Goal: Browse casually: Explore the website without a specific task or goal

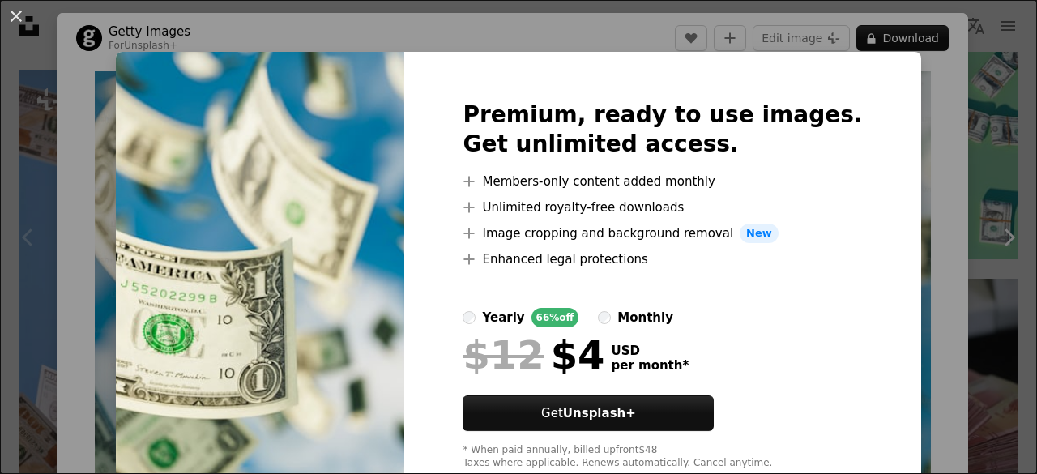
scroll to position [16, 0]
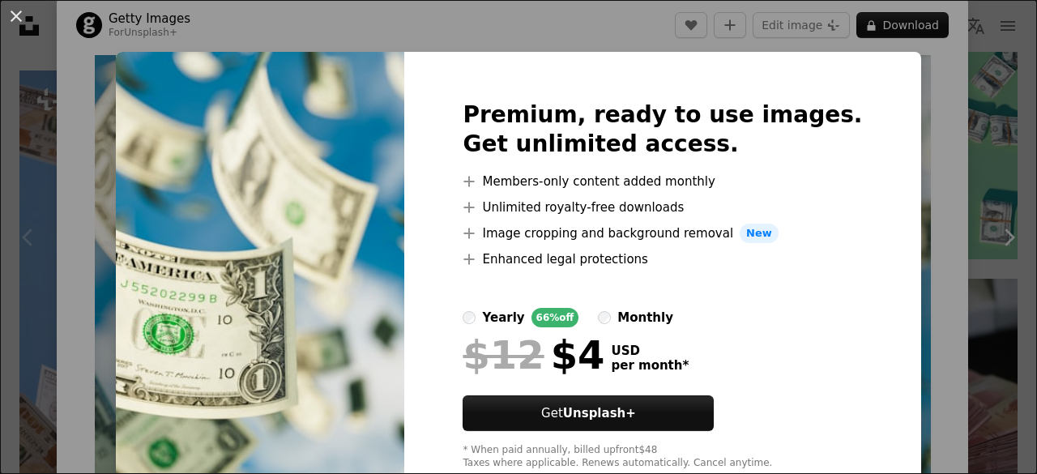
click at [888, 172] on div "An X shape Premium, ready to use images. Get unlimited access. A plus sign Memb…" at bounding box center [518, 237] width 1037 height 474
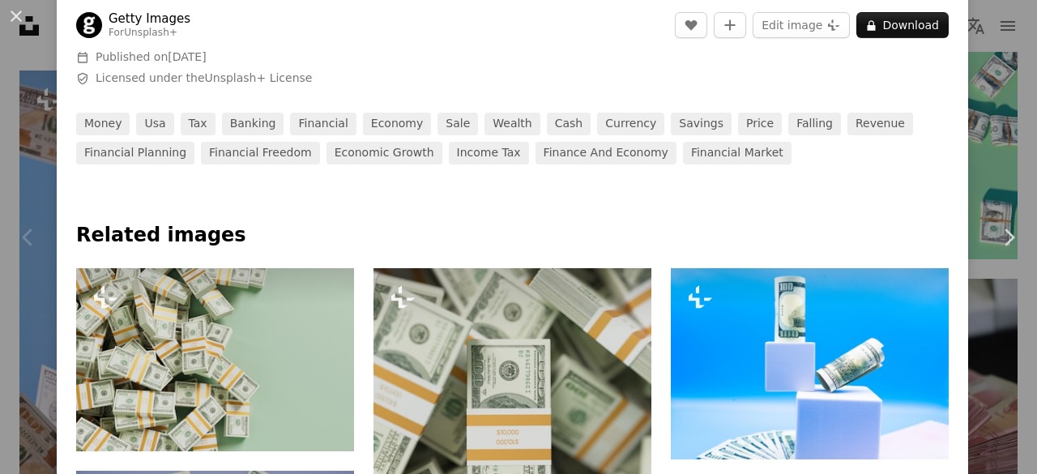
scroll to position [862, 0]
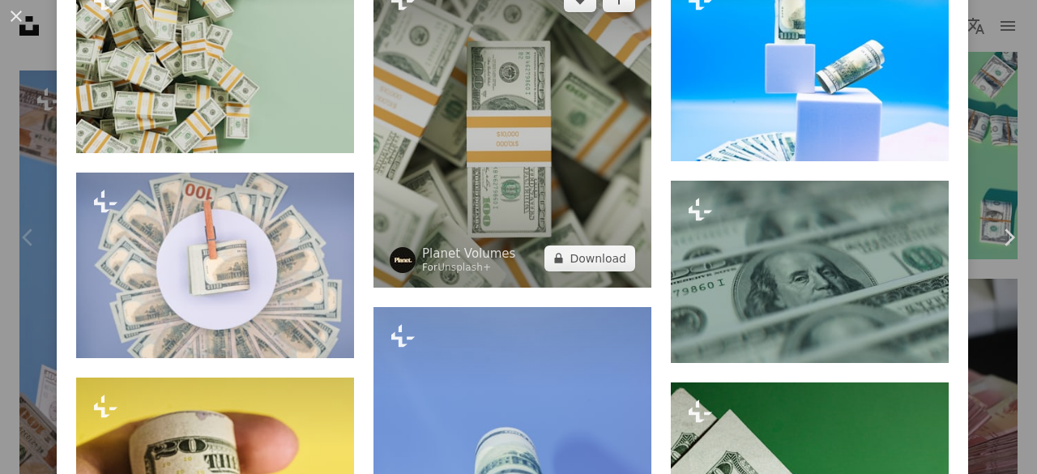
click at [472, 170] on img at bounding box center [513, 129] width 278 height 318
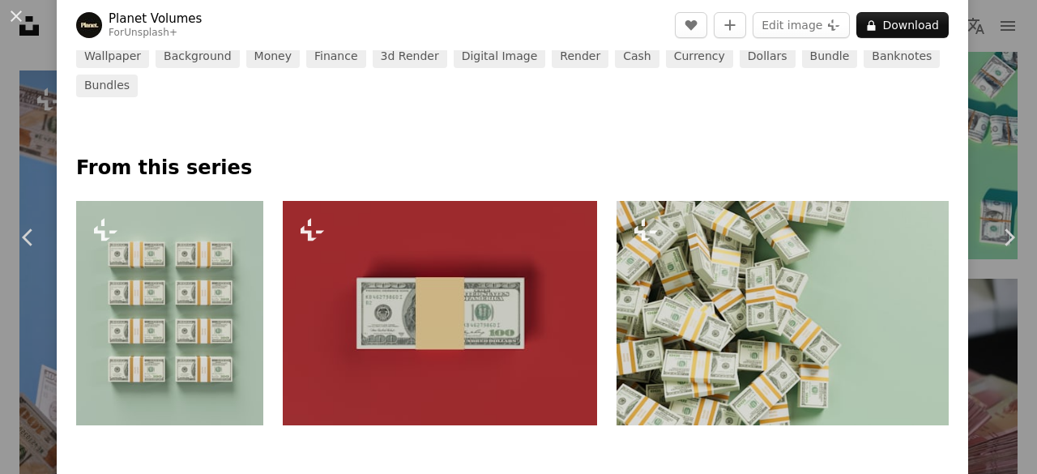
scroll to position [632, 0]
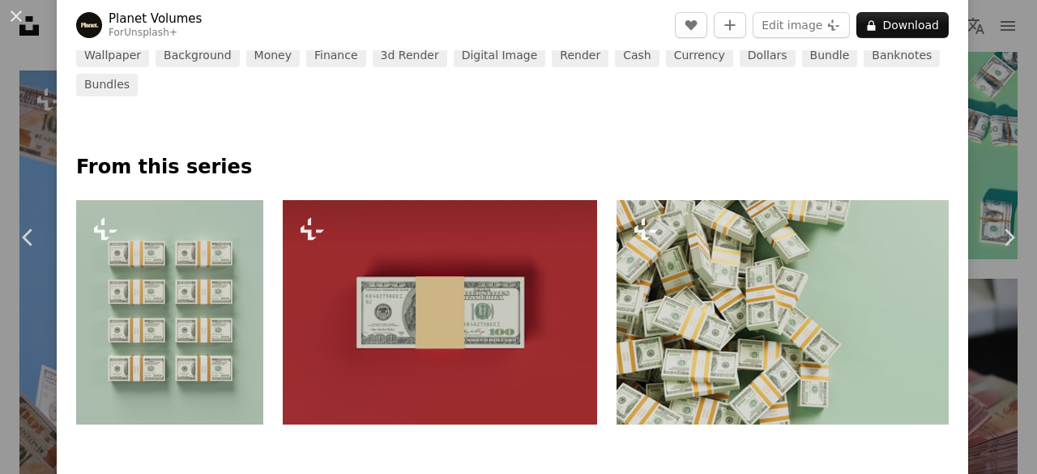
click at [497, 270] on img at bounding box center [440, 312] width 314 height 224
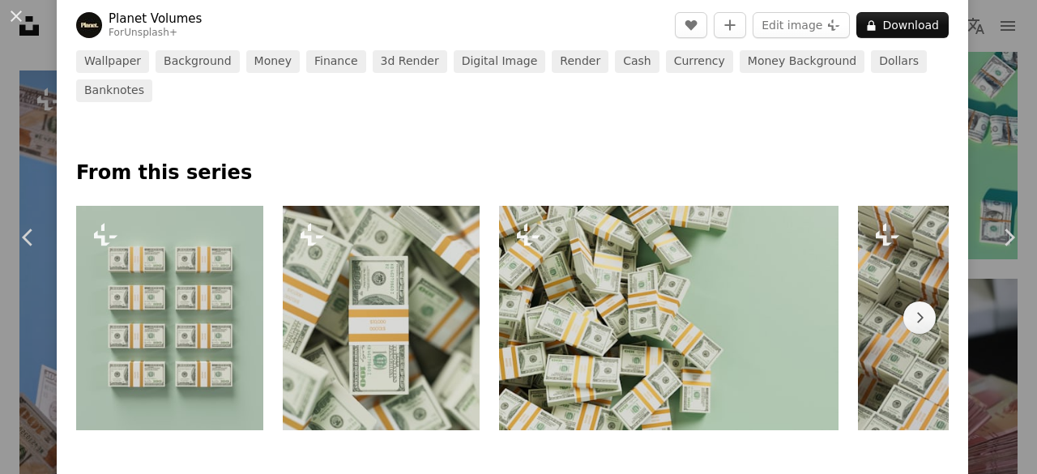
scroll to position [626, 0]
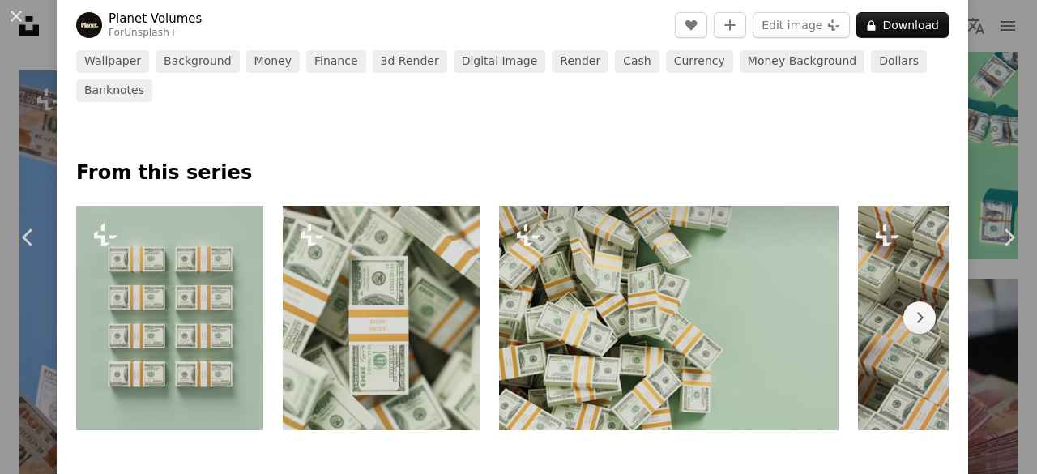
click at [686, 350] on img at bounding box center [669, 318] width 340 height 224
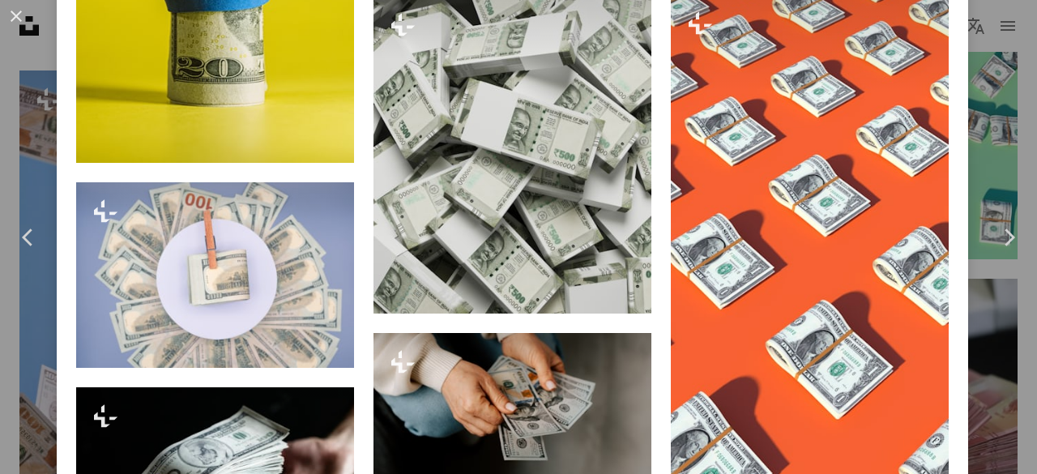
scroll to position [2907, 0]
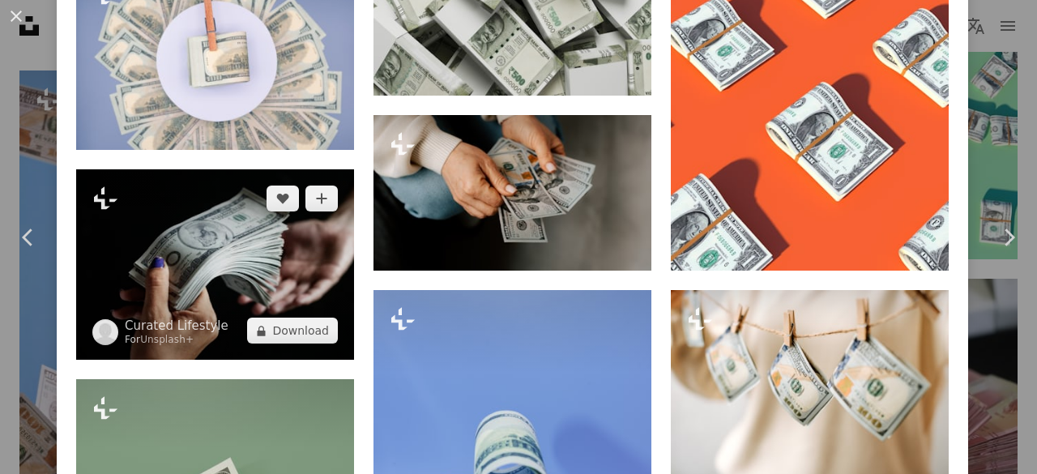
click at [217, 233] on img at bounding box center [215, 264] width 278 height 190
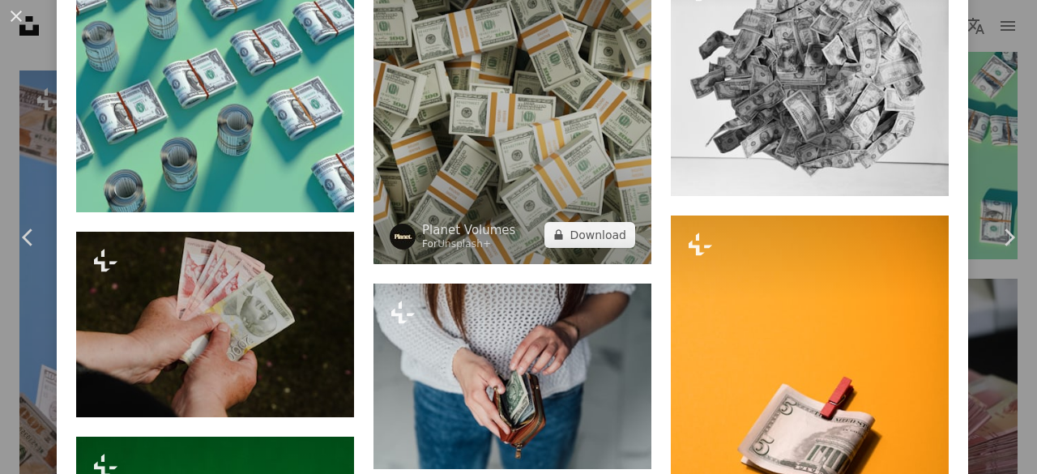
scroll to position [8233, 0]
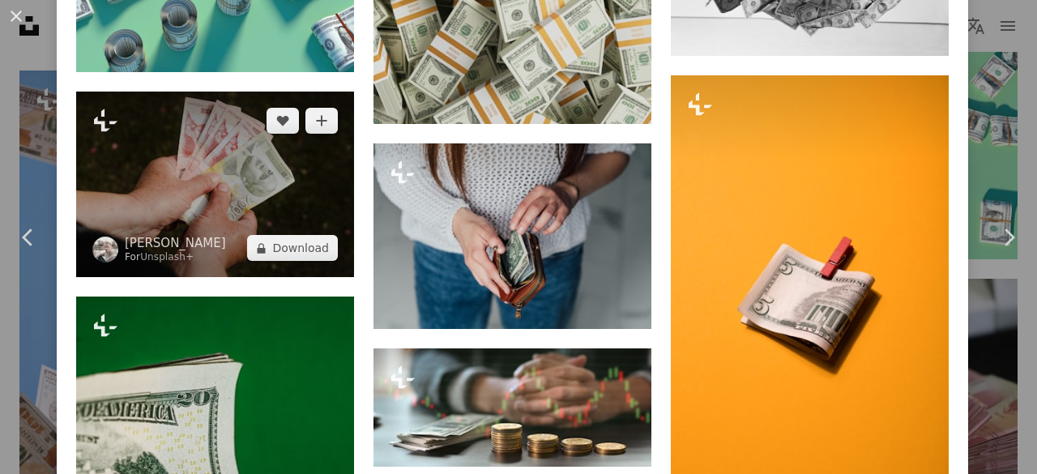
drag, startPoint x: 330, startPoint y: 69, endPoint x: 327, endPoint y: 33, distance: 35.8
click at [330, 92] on img at bounding box center [215, 185] width 278 height 186
